Goal: Task Accomplishment & Management: Manage account settings

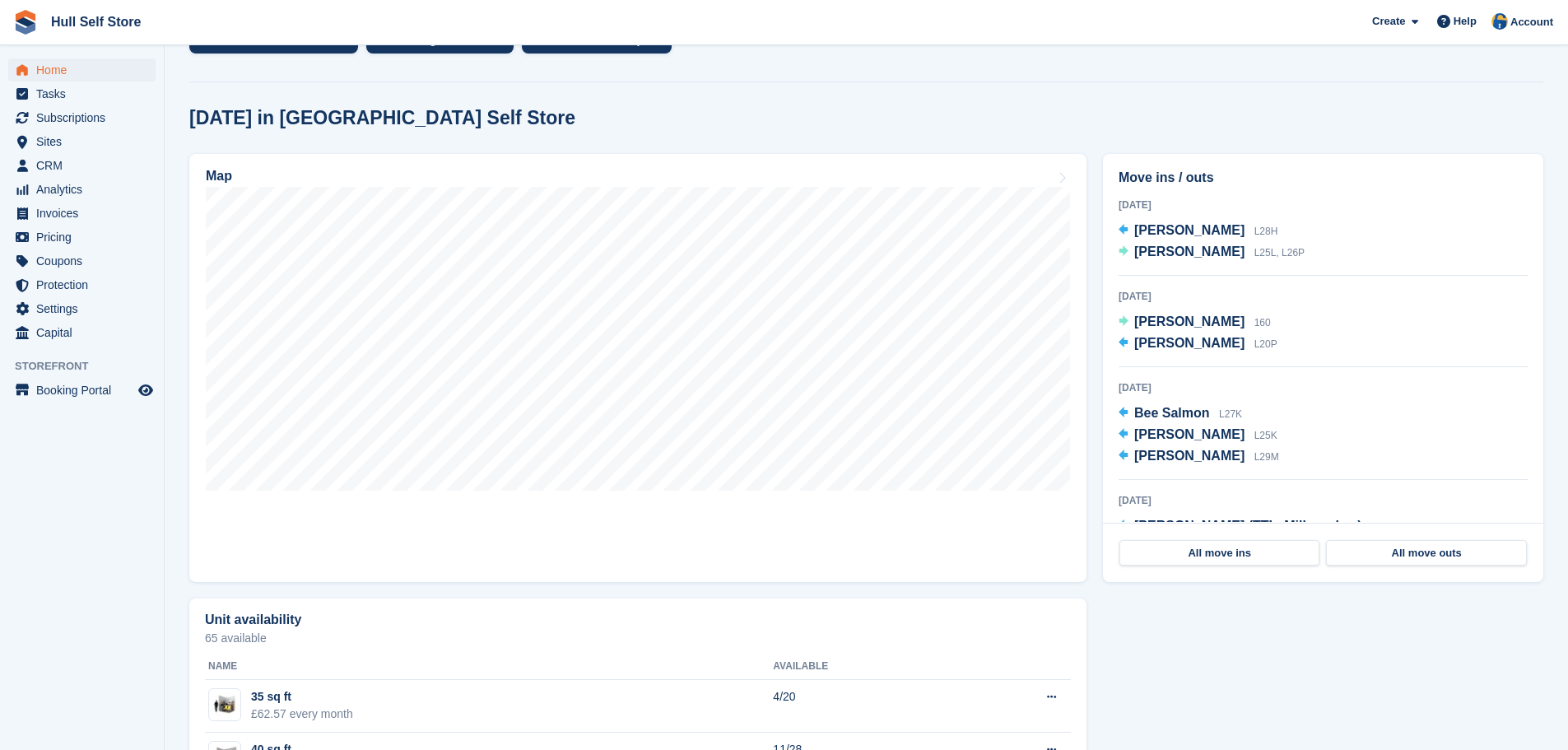
scroll to position [412, 0]
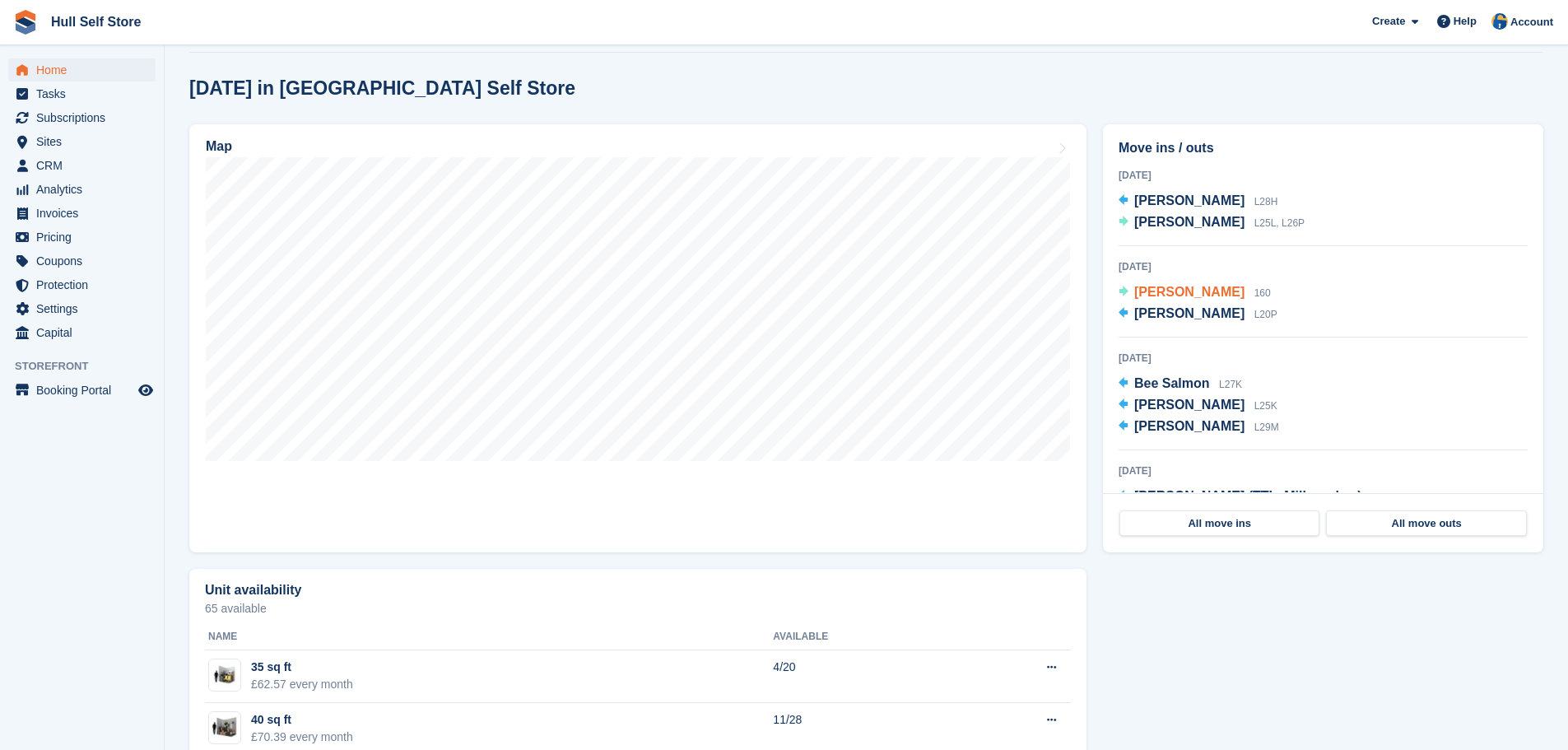
click at [1211, 296] on span "[PERSON_NAME]" at bounding box center [1189, 291] width 110 height 14
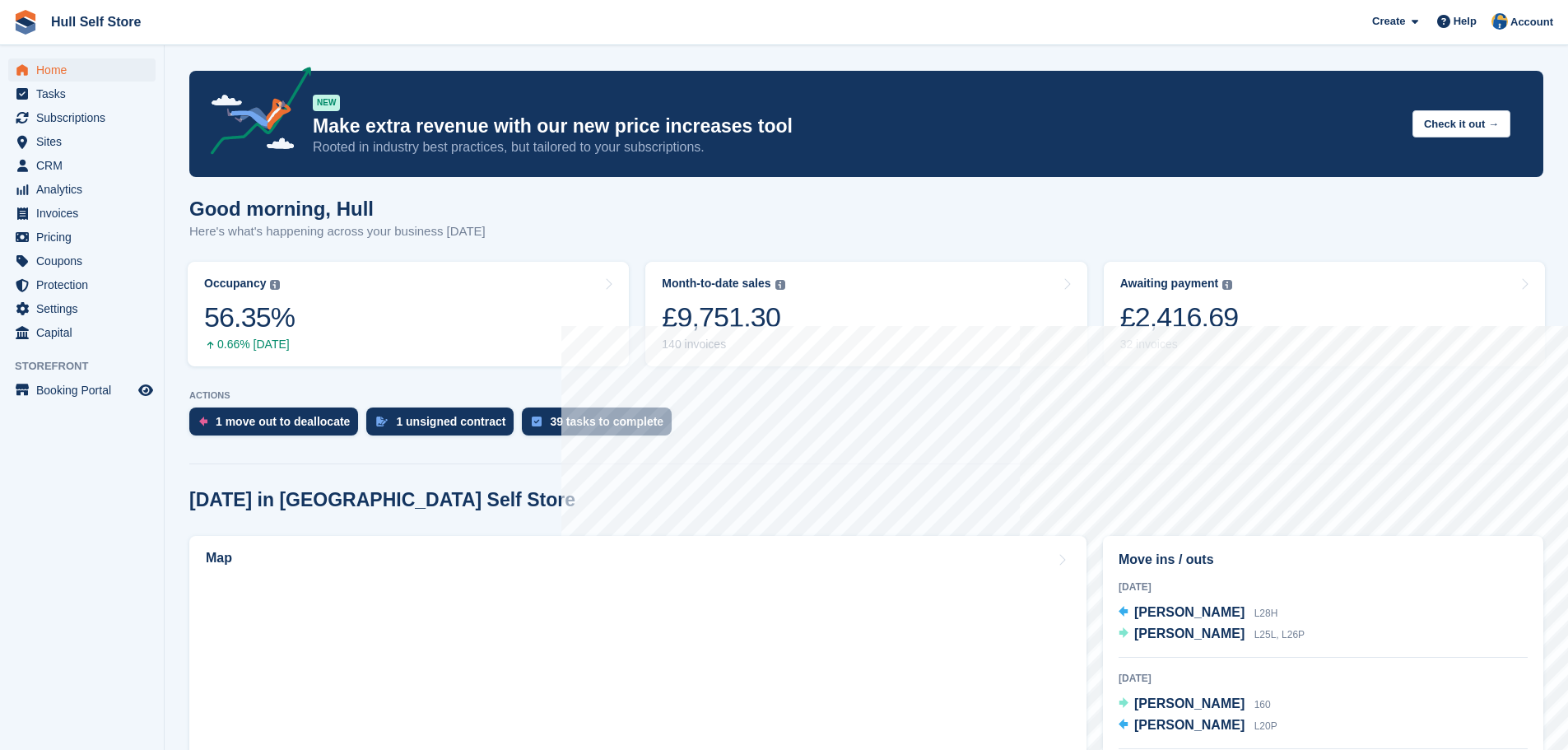
scroll to position [412, 0]
click at [1170, 724] on span "Autumn Hall" at bounding box center [1189, 725] width 110 height 14
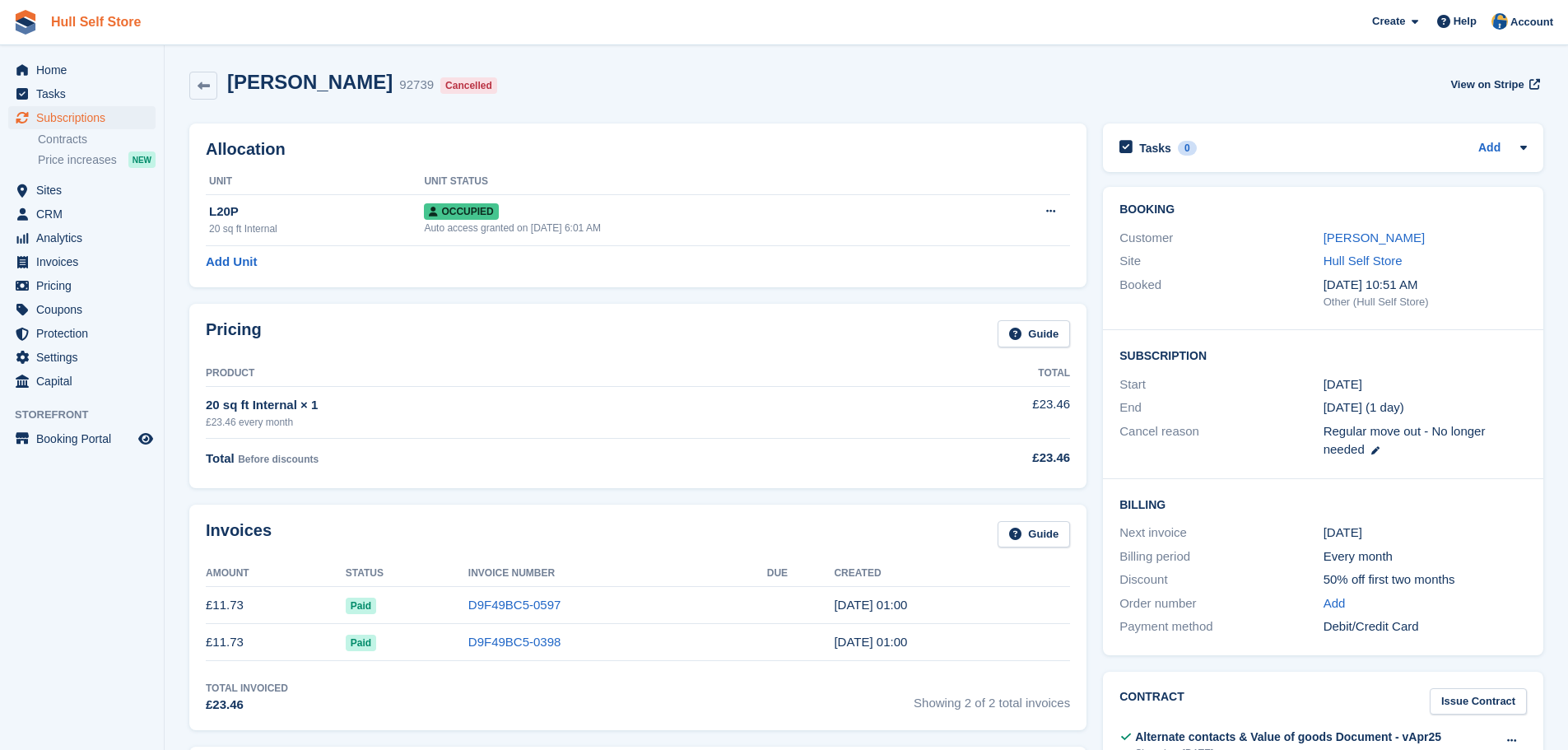
click at [78, 21] on link "Hull Self Store" at bounding box center [95, 22] width 103 height 27
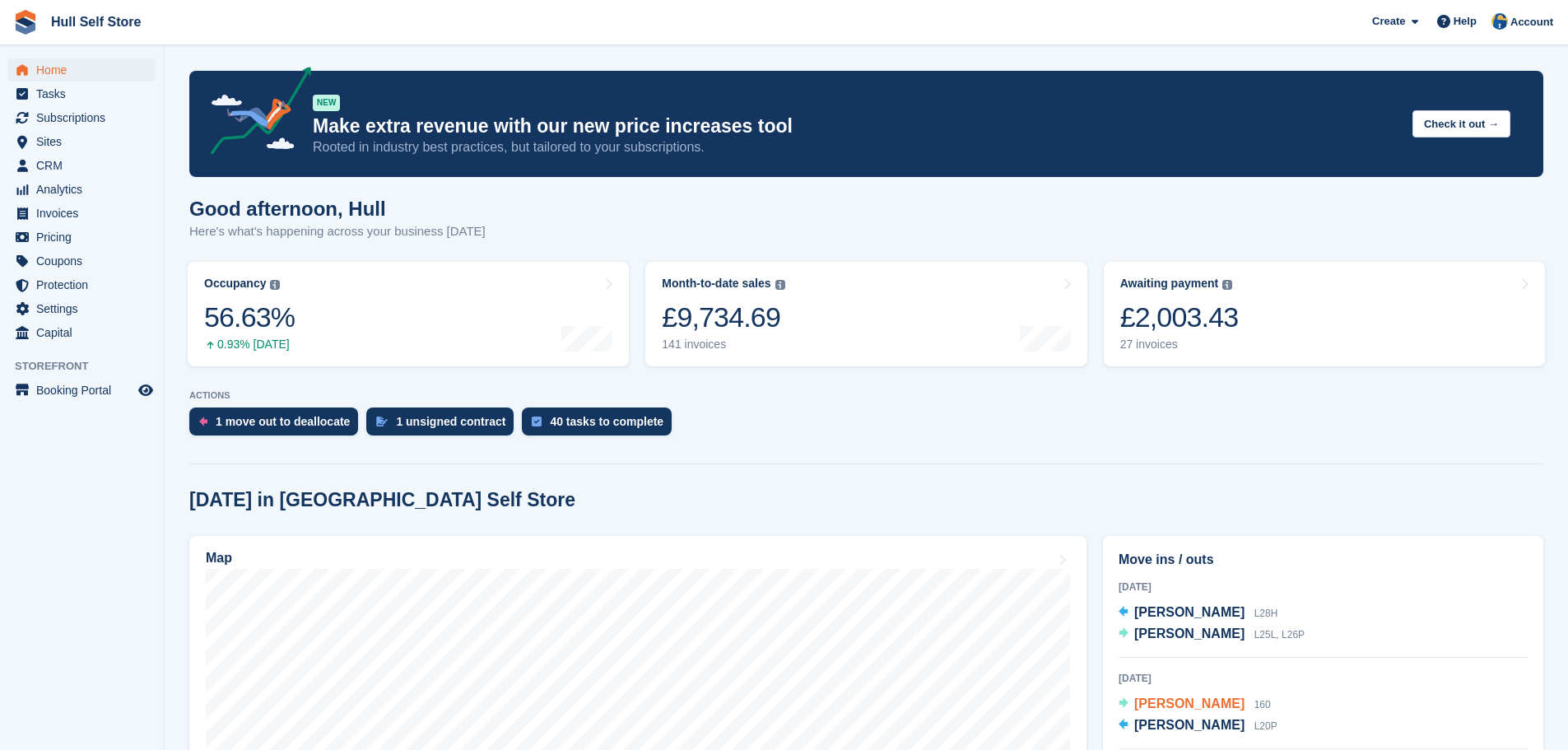
click at [1163, 706] on span "[PERSON_NAME]" at bounding box center [1189, 703] width 110 height 14
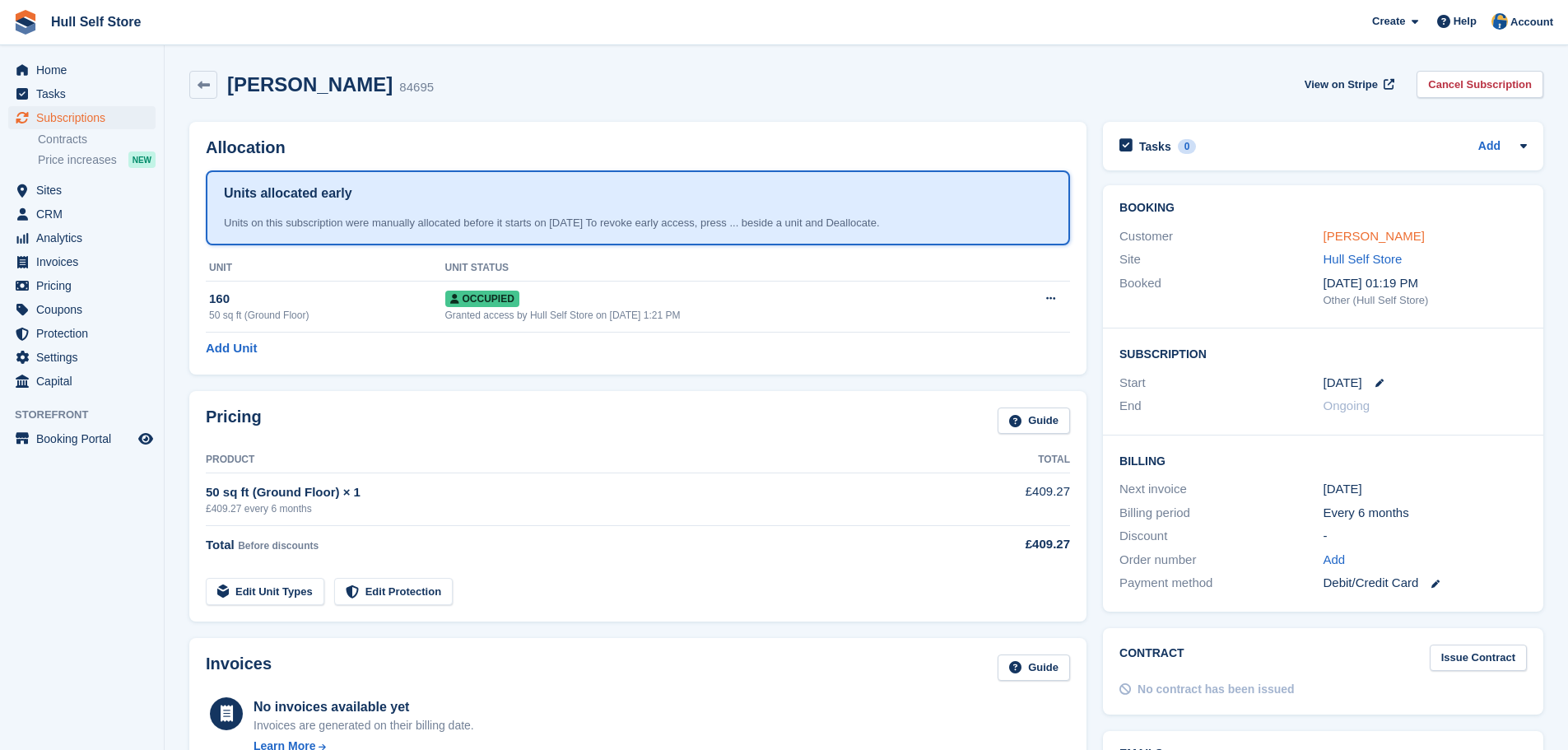
click at [1365, 229] on link "Jonathan Bowley" at bounding box center [1373, 236] width 101 height 14
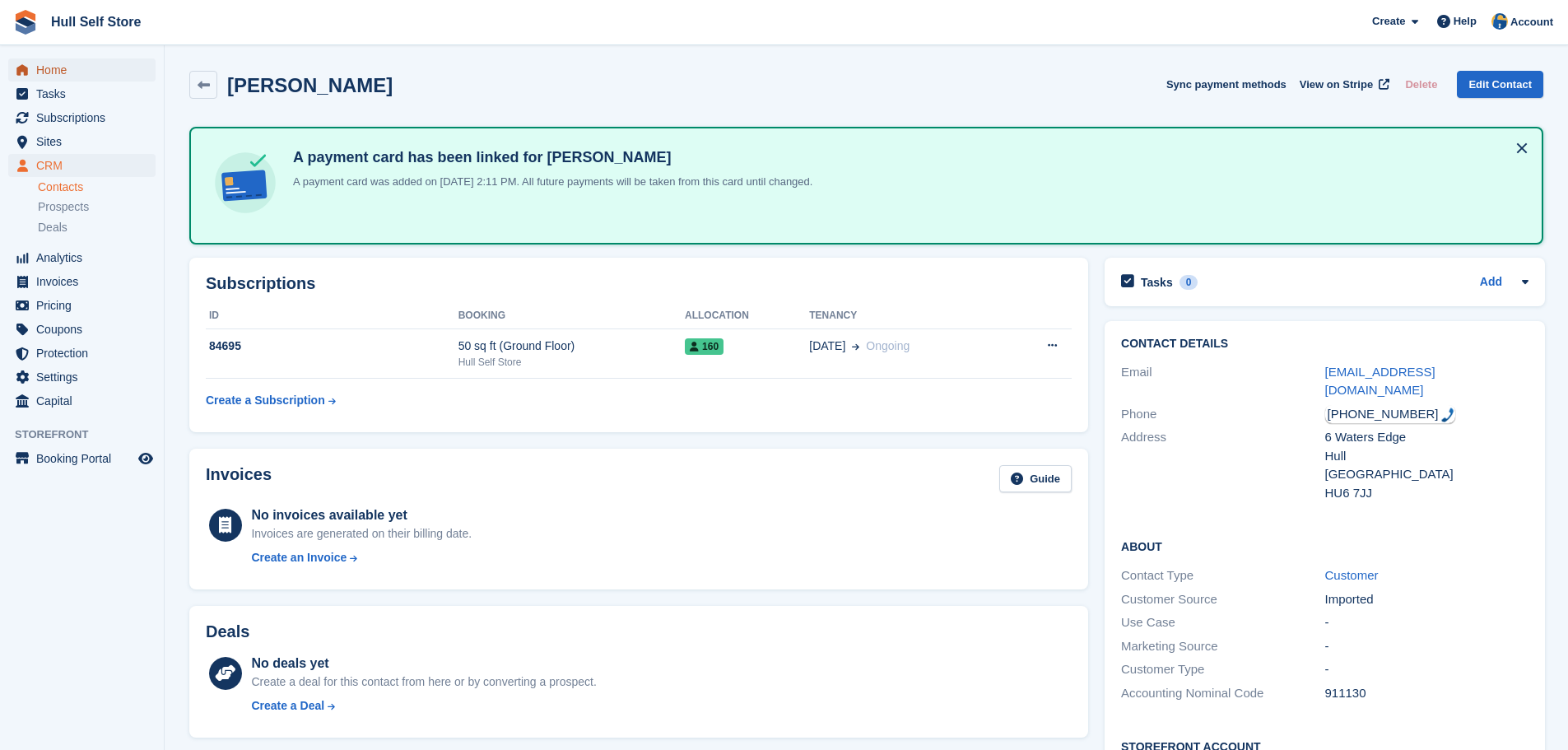
click at [78, 62] on span "Home" at bounding box center [85, 70] width 99 height 23
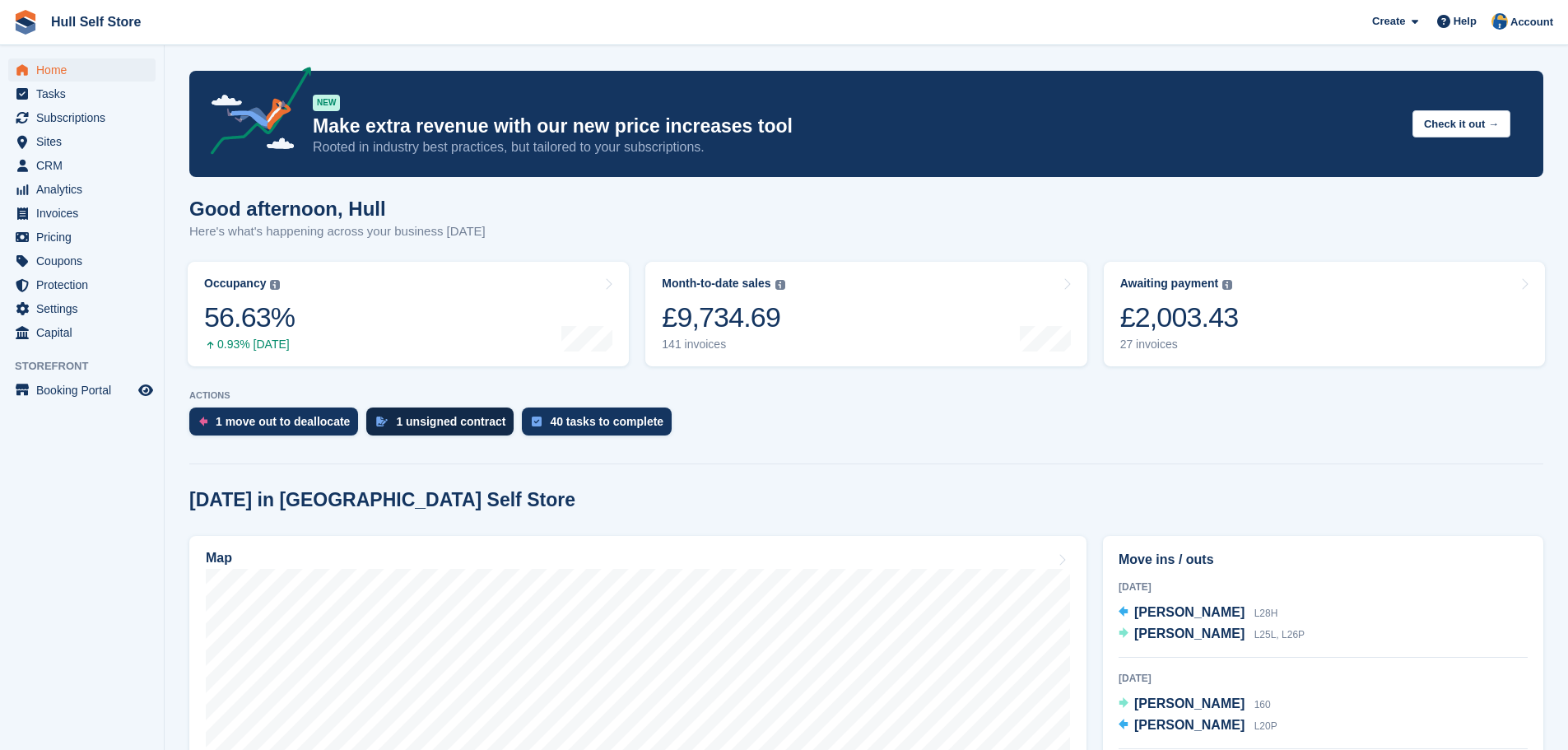
click at [484, 426] on div "1 unsigned contract" at bounding box center [450, 421] width 109 height 13
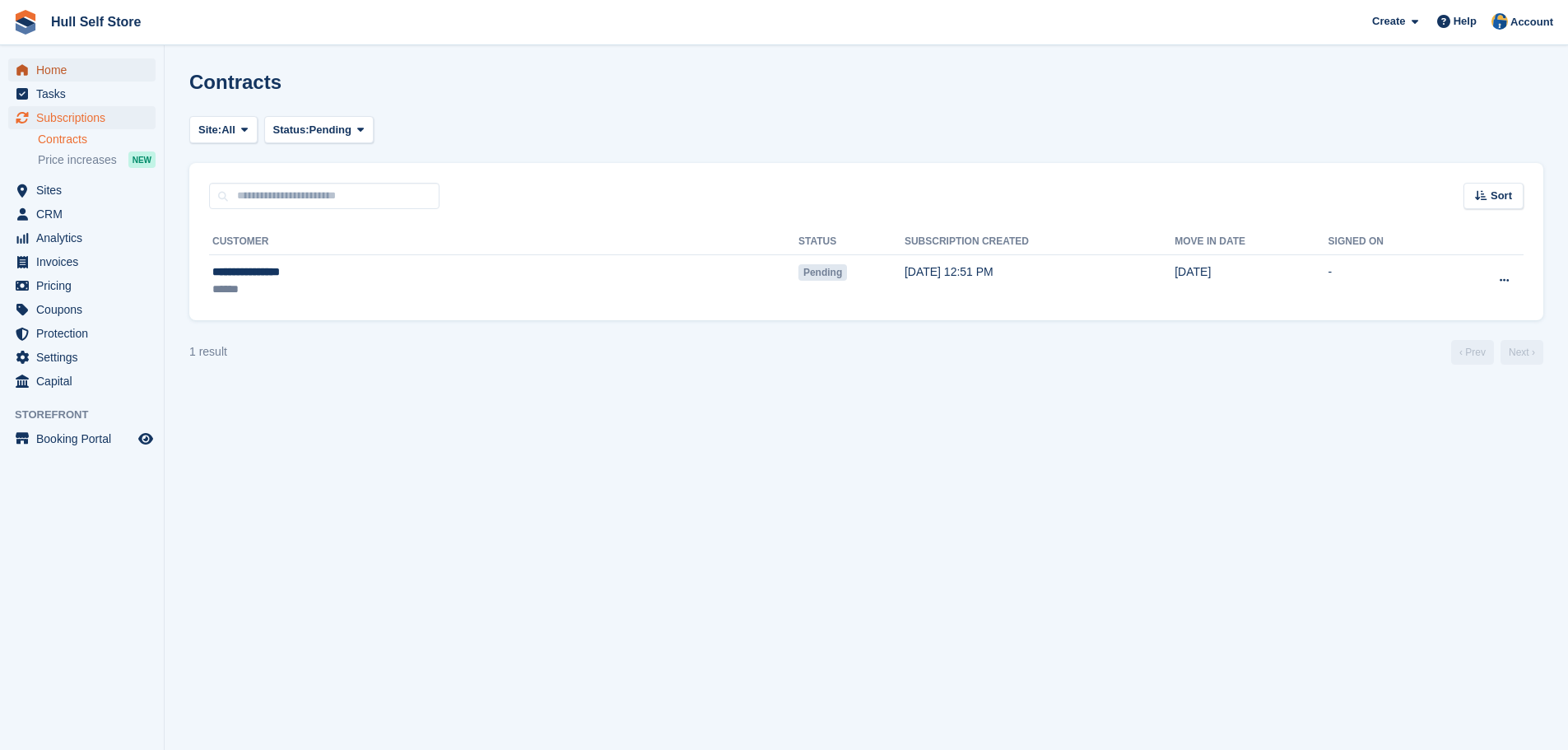
click at [53, 73] on span "Home" at bounding box center [85, 70] width 99 height 23
